Goal: Information Seeking & Learning: Learn about a topic

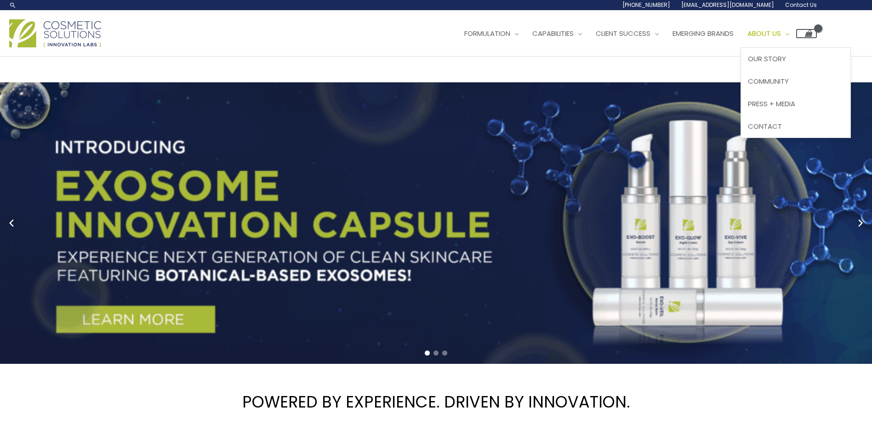
click at [783, 27] on link "About Us" at bounding box center [768, 34] width 56 height 28
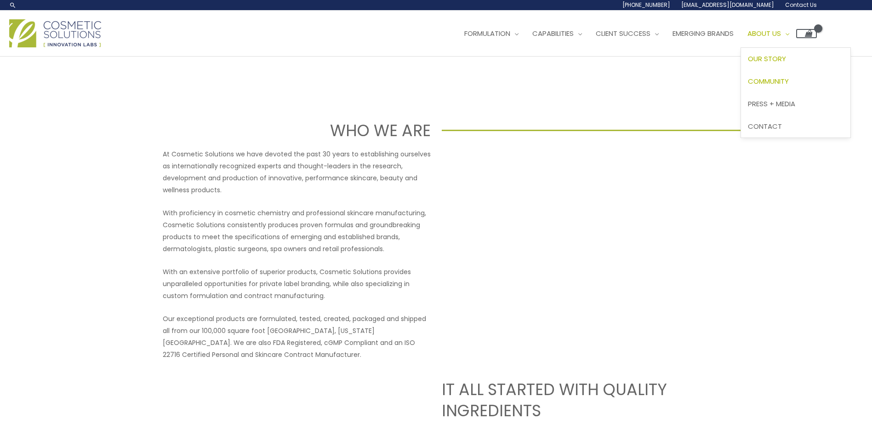
click at [782, 76] on link "Community" at bounding box center [795, 81] width 109 height 23
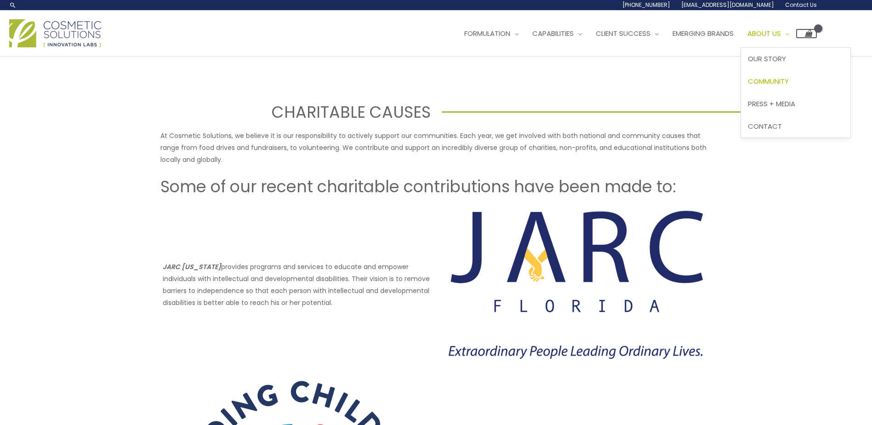
click at [781, 35] on span "About Us" at bounding box center [764, 33] width 34 height 10
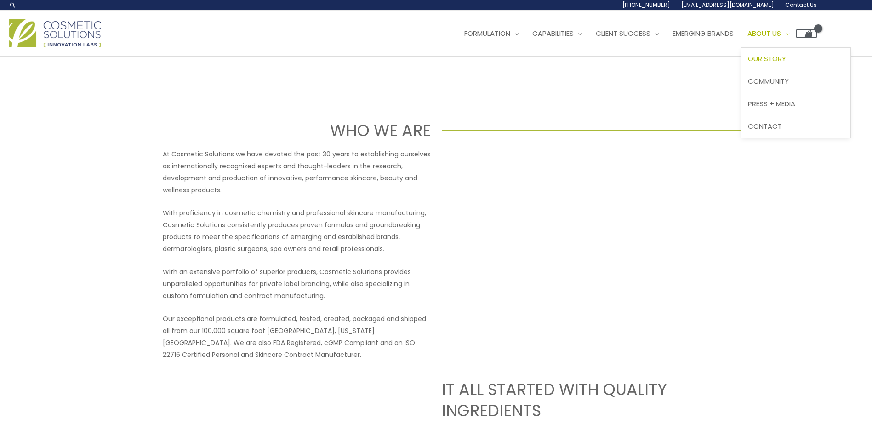
click at [786, 57] on span "Our Story" at bounding box center [767, 59] width 38 height 10
